Goal: Task Accomplishment & Management: Manage account settings

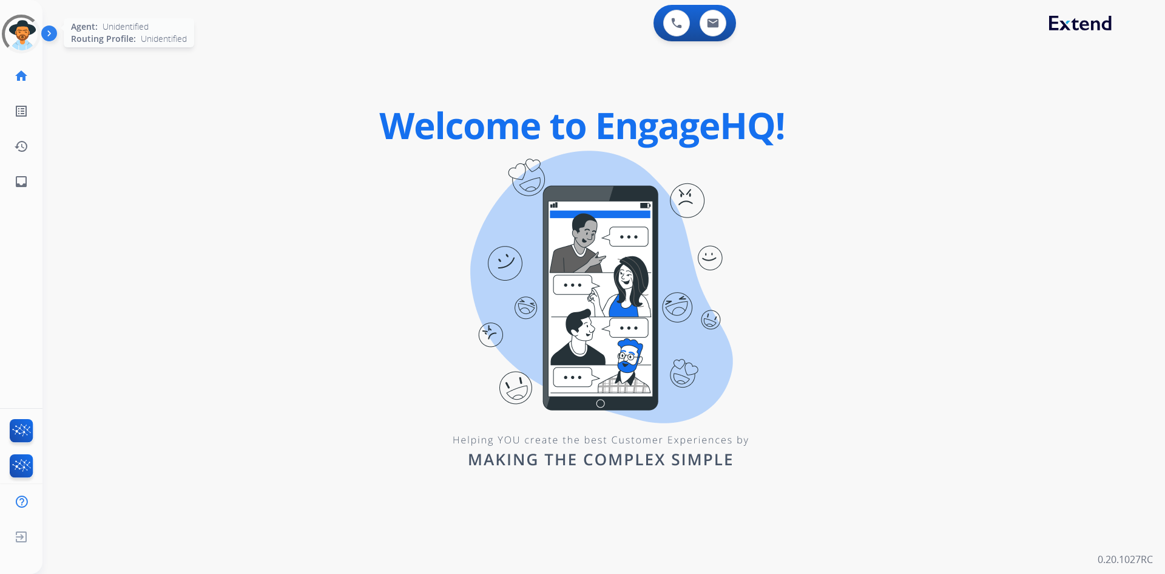
click at [16, 35] on div at bounding box center [21, 33] width 50 height 50
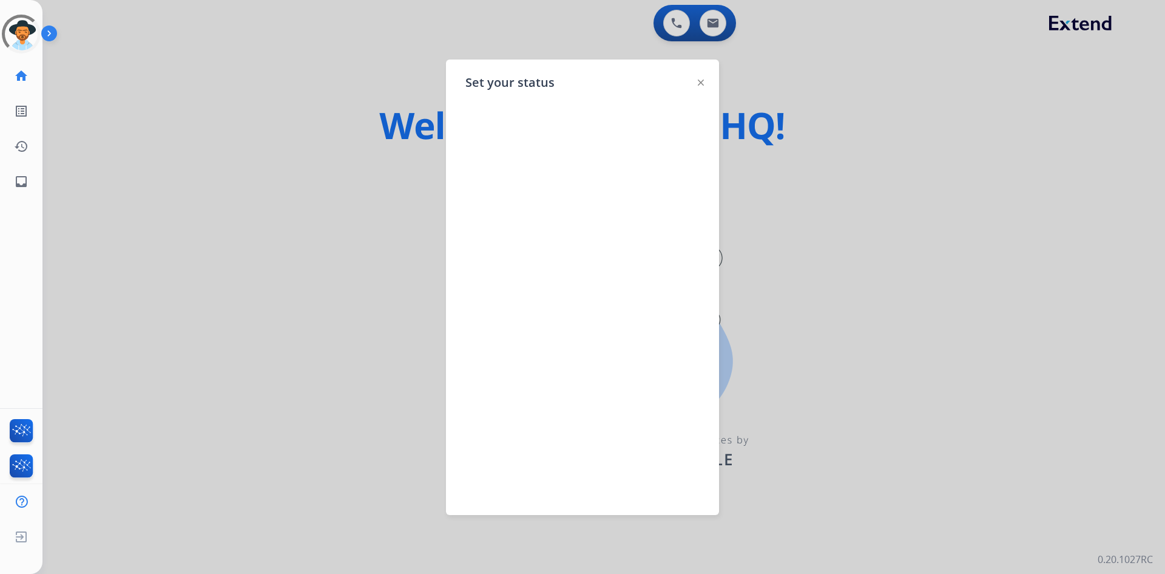
click at [141, 368] on div at bounding box center [582, 287] width 1165 height 574
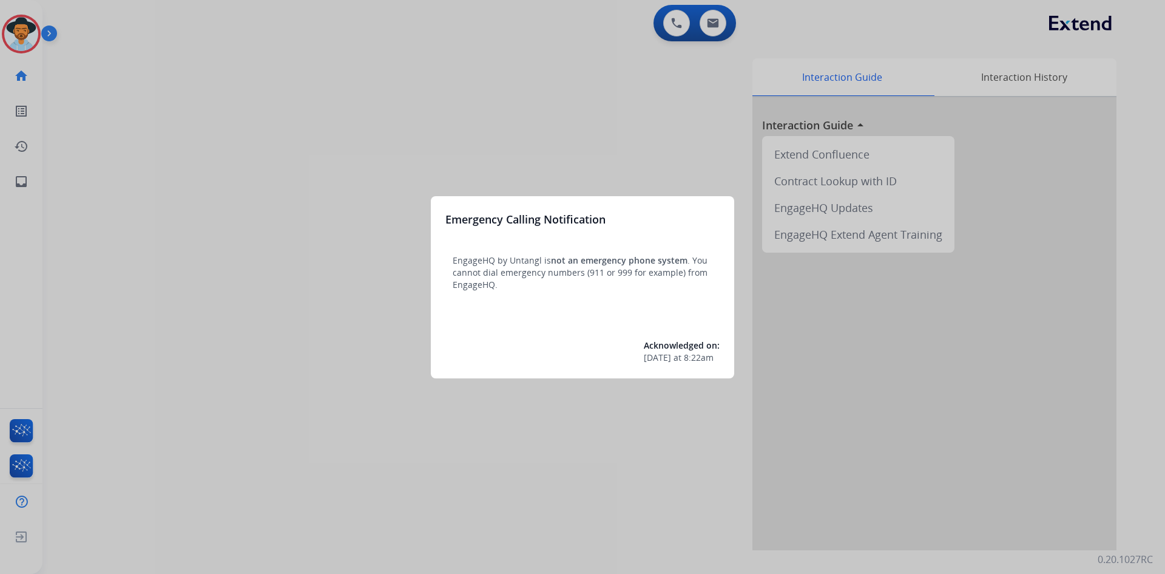
click at [240, 438] on div at bounding box center [582, 287] width 1165 height 574
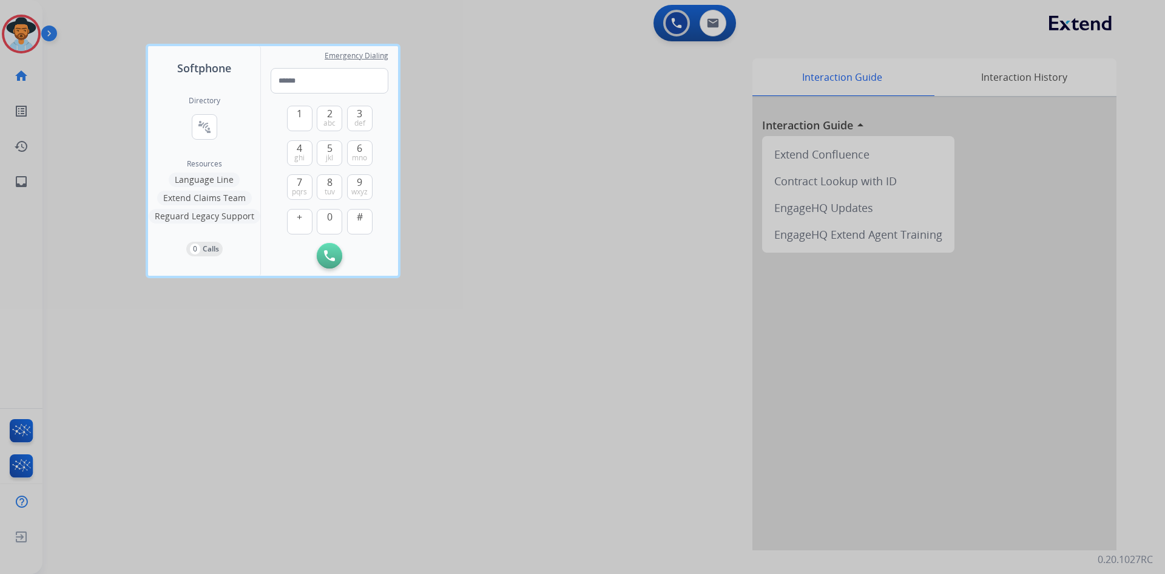
click at [239, 438] on div at bounding box center [582, 287] width 1165 height 574
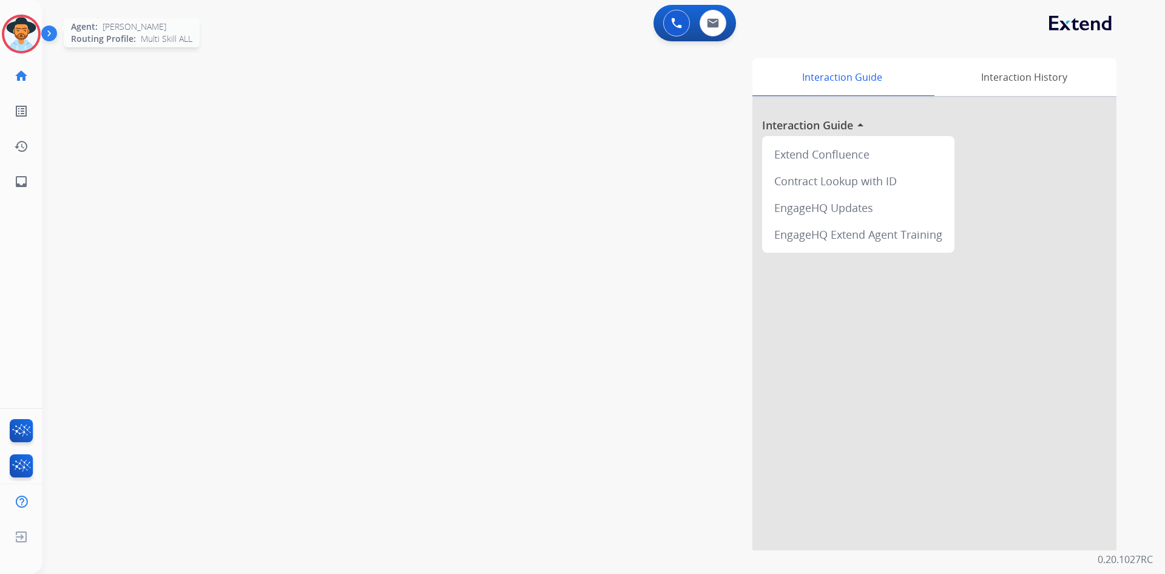
click at [22, 37] on img at bounding box center [21, 34] width 34 height 34
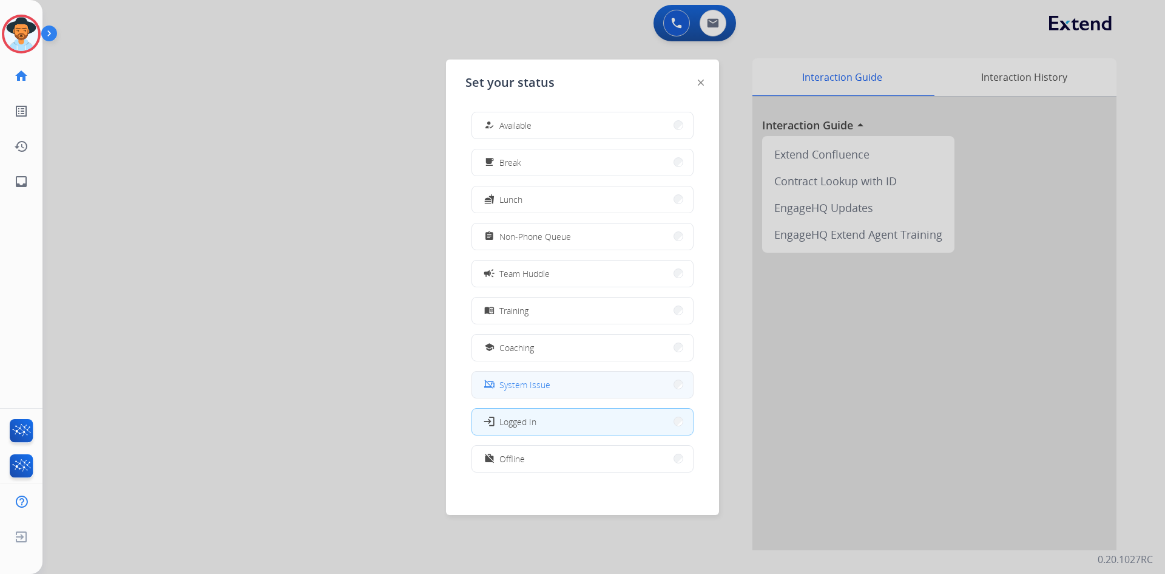
click at [537, 389] on span "System Issue" at bounding box center [525, 384] width 51 height 13
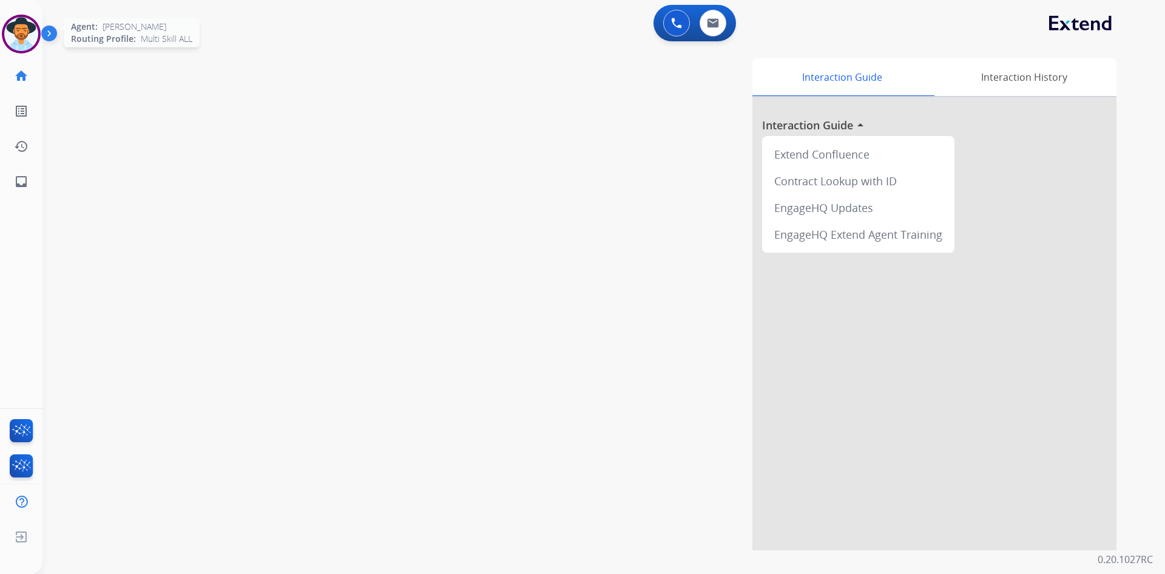
click at [12, 41] on img at bounding box center [21, 34] width 34 height 34
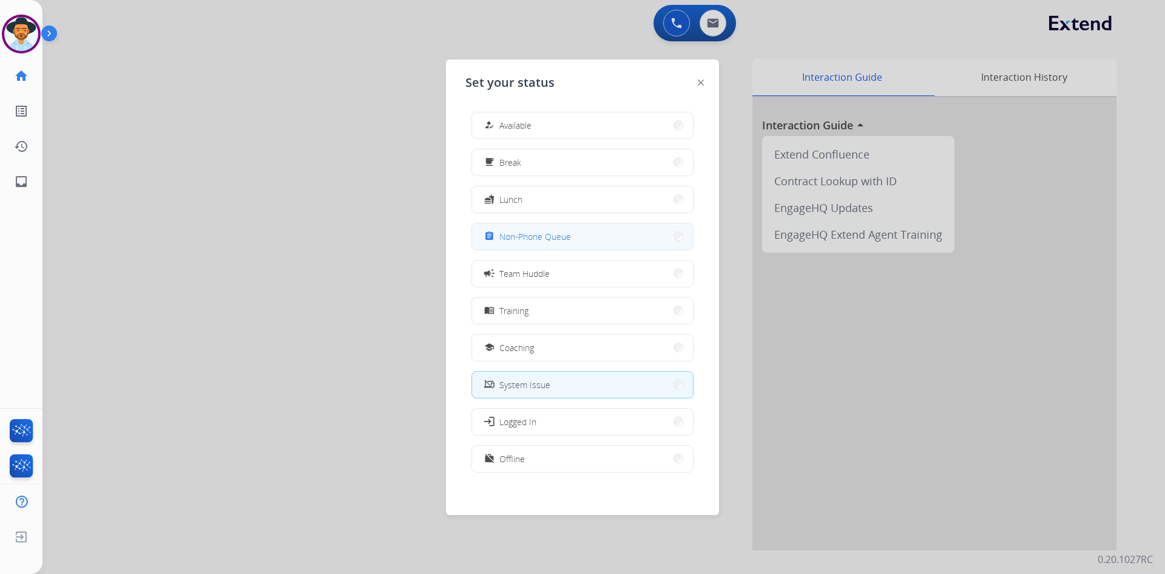
click at [589, 239] on button "assignment Non-Phone Queue" at bounding box center [582, 236] width 221 height 26
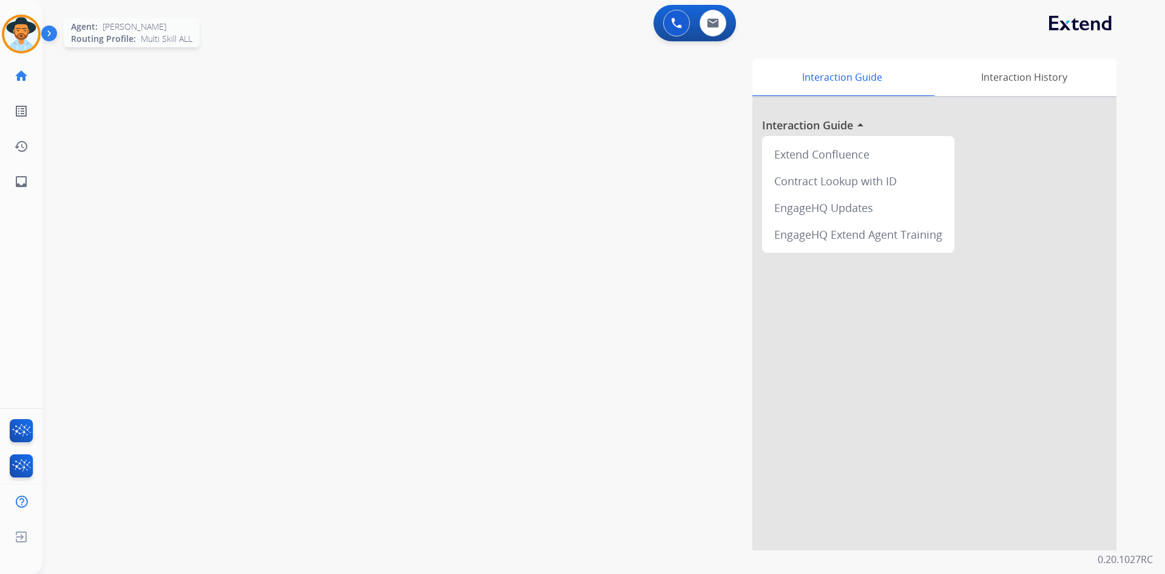
click at [22, 37] on img at bounding box center [21, 34] width 34 height 34
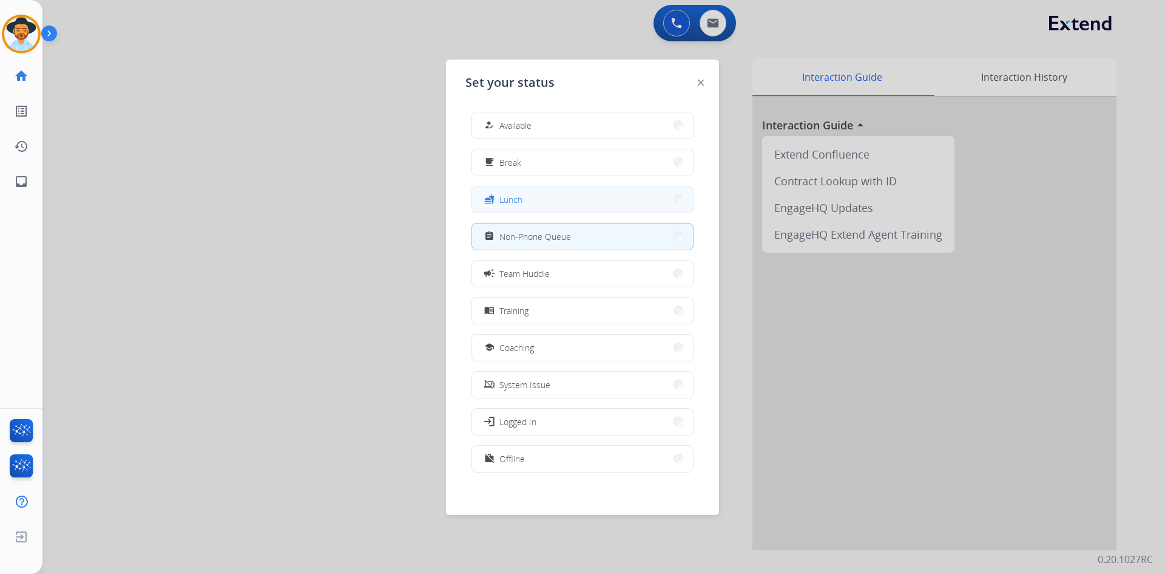
click at [538, 189] on button "fastfood Lunch" at bounding box center [582, 199] width 221 height 26
